Goal: Navigation & Orientation: Find specific page/section

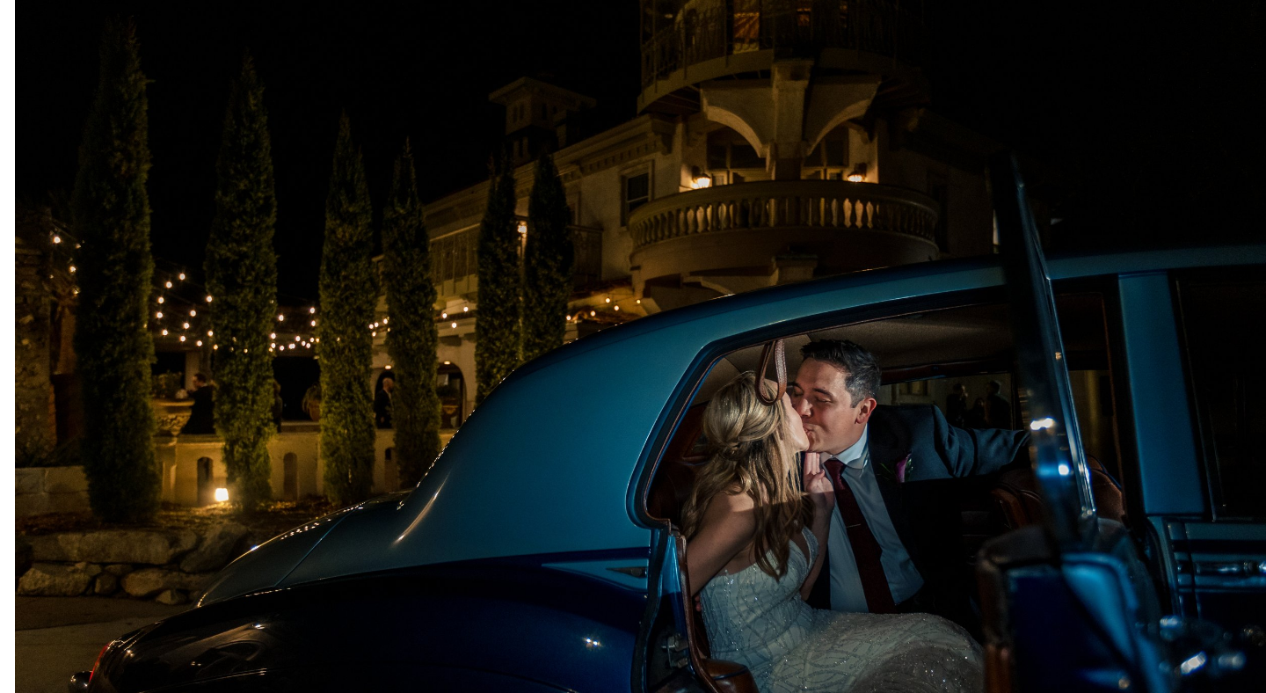
scroll to position [310, 0]
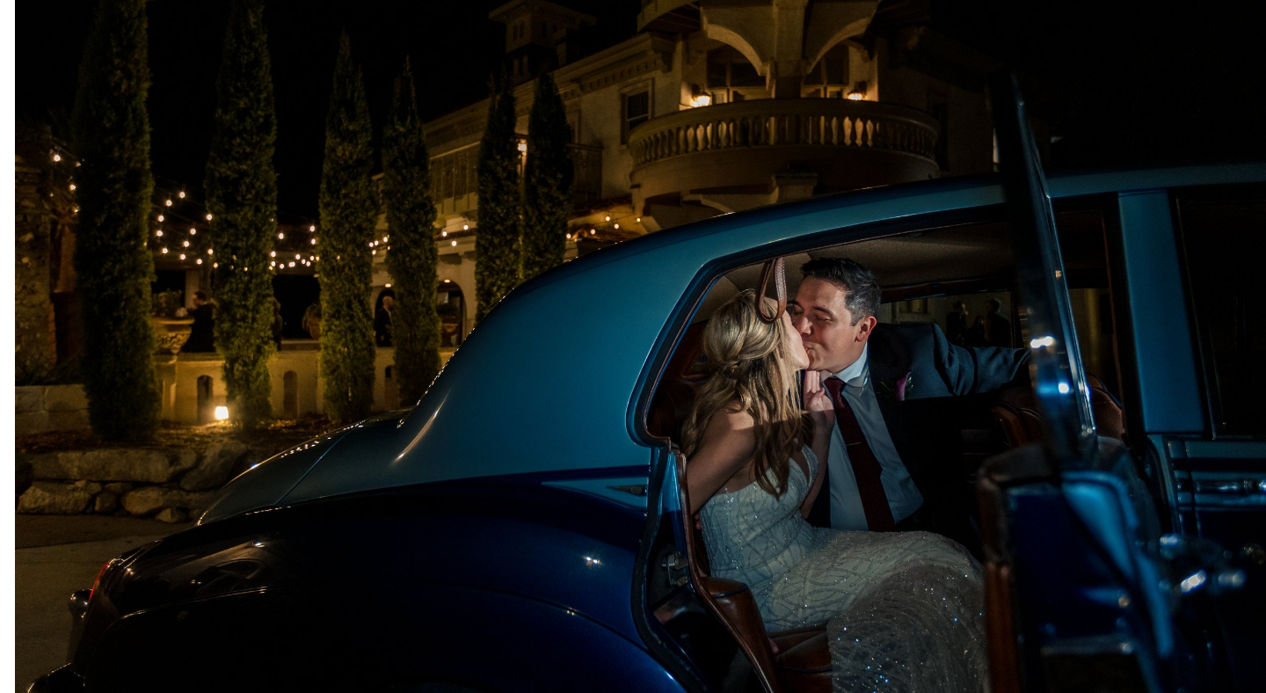
click at [660, 230] on img at bounding box center [648, 319] width 1266 height 844
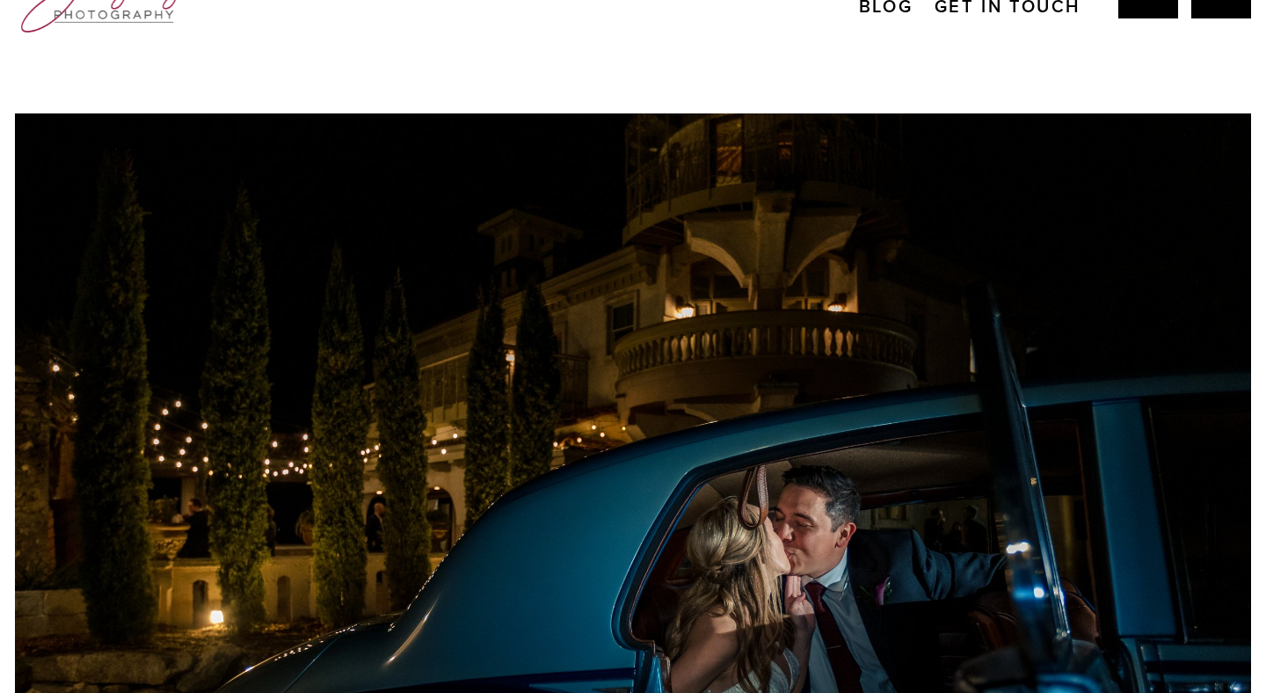
scroll to position [0, 0]
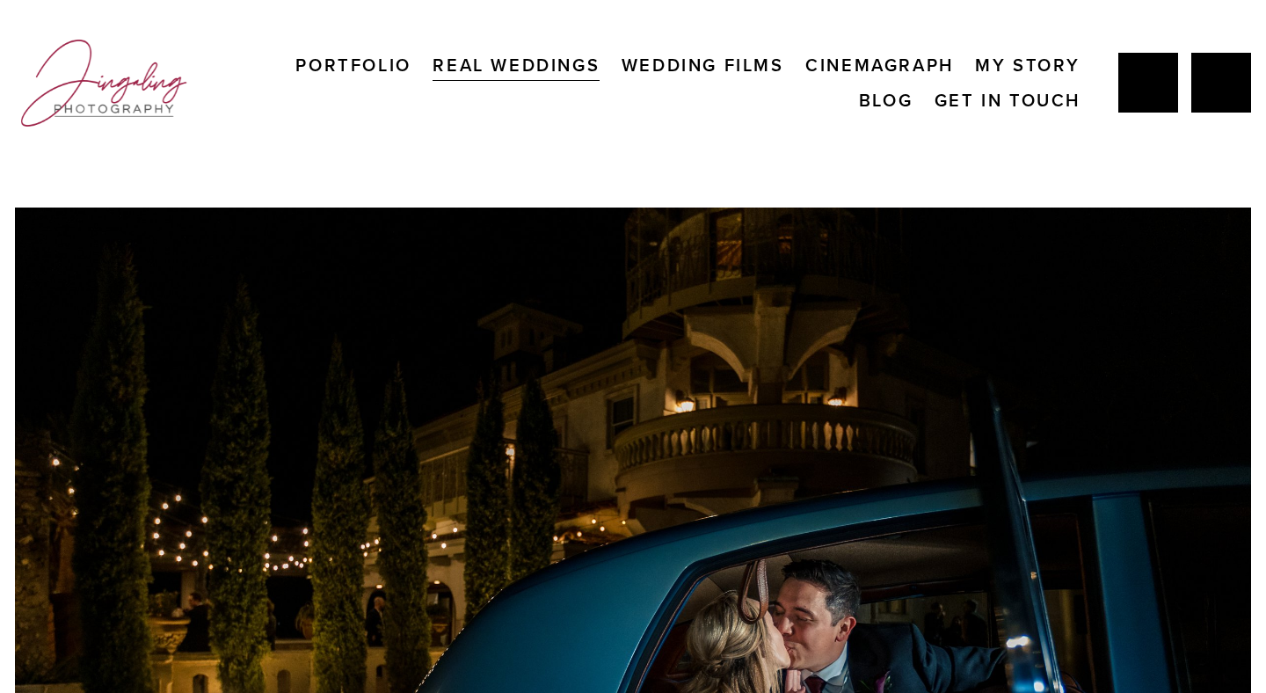
click at [1011, 65] on link "My Story" at bounding box center [1027, 64] width 105 height 35
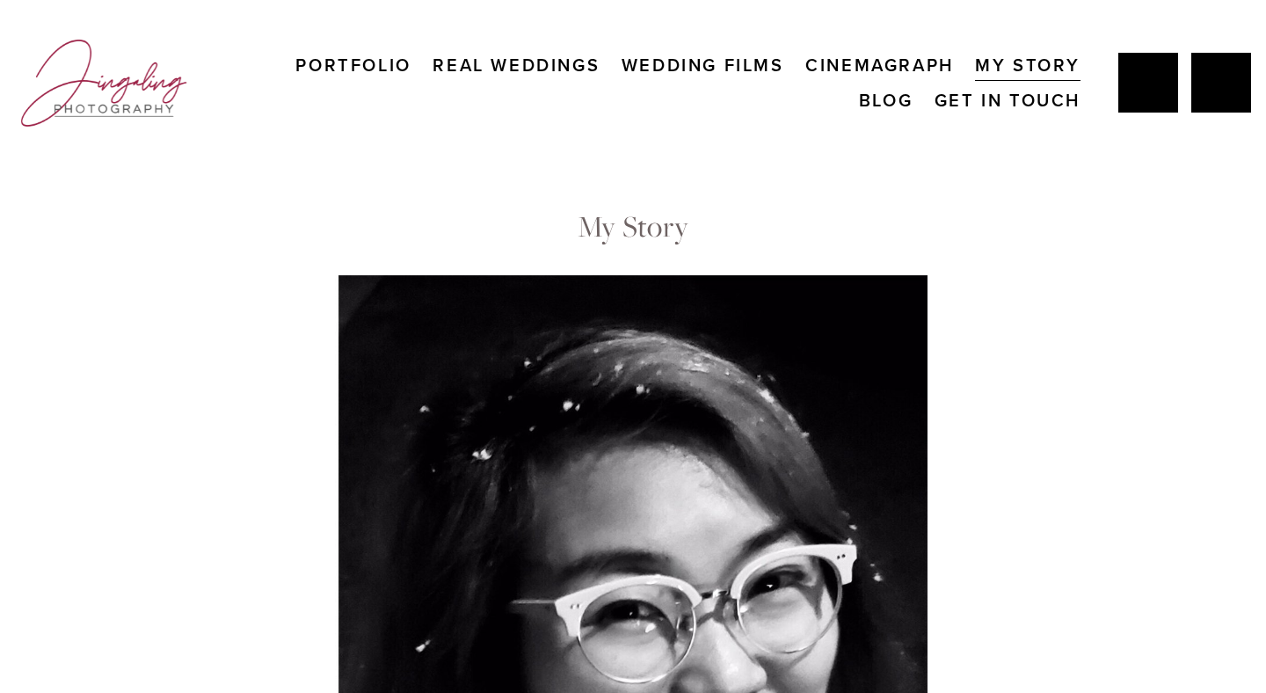
click at [502, 64] on link "Real Weddings" at bounding box center [515, 64] width 167 height 35
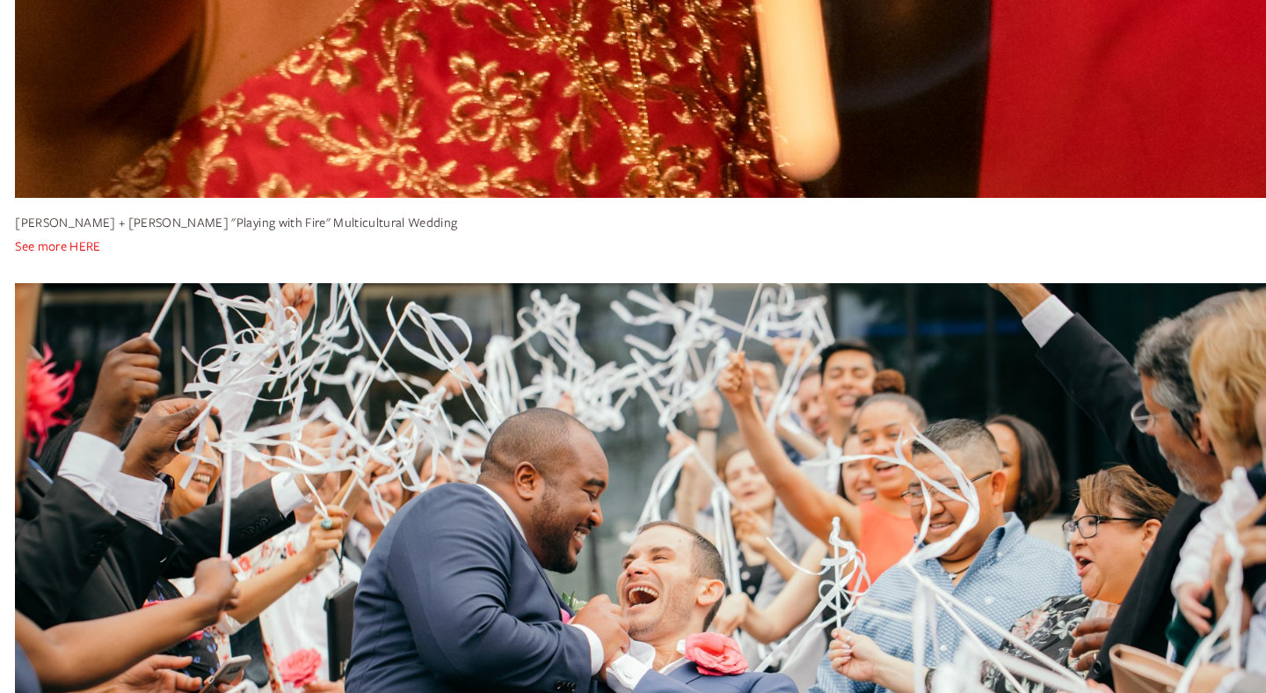
scroll to position [8161, 0]
